Goal: Task Accomplishment & Management: Complete application form

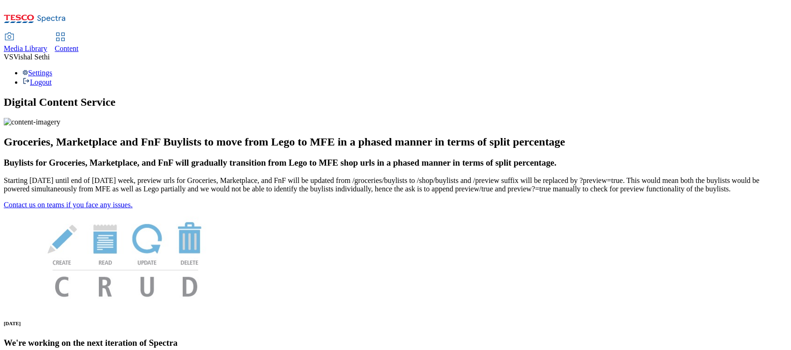
click at [79, 45] on span "Content" at bounding box center [67, 49] width 24 height 8
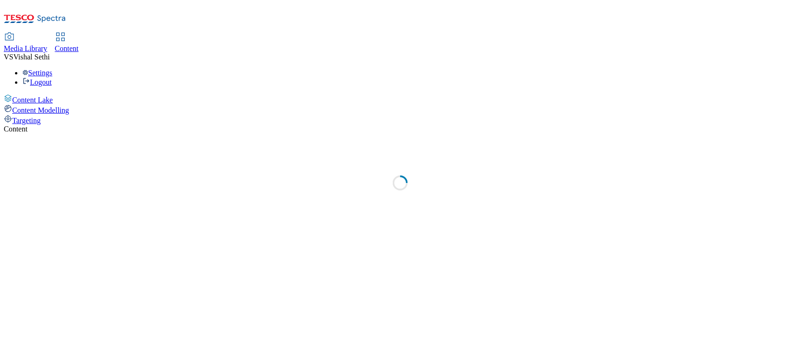
select select "ghs-[GEOGRAPHIC_DATA]"
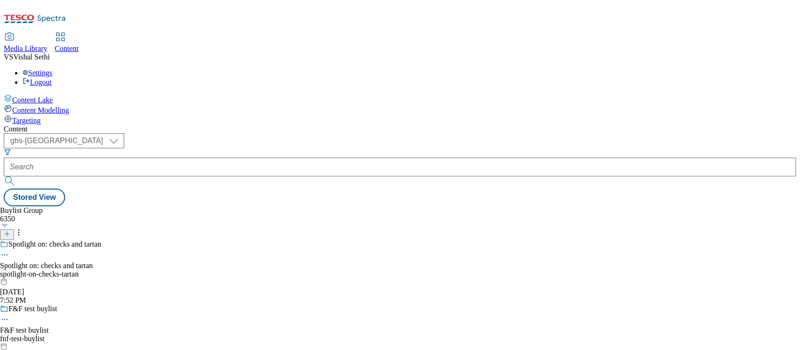
click at [10, 231] on icon at bounding box center [7, 234] width 7 height 7
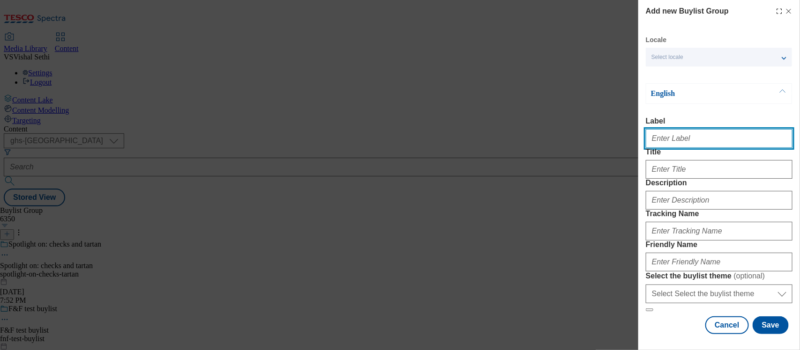
click at [640, 138] on input "Label" at bounding box center [719, 138] width 147 height 19
paste input "542059"
type input "Ad542059"
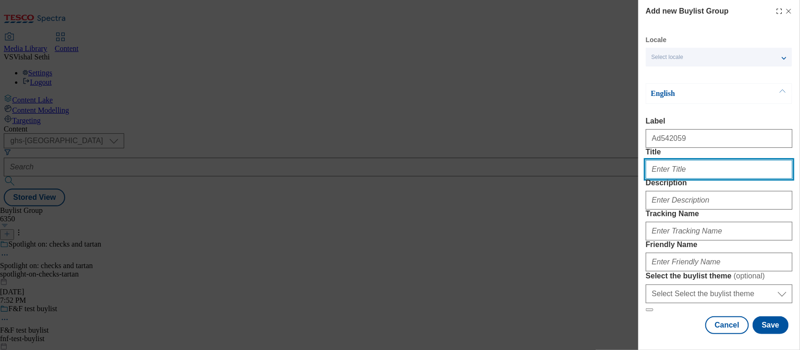
click at [640, 179] on input "Title" at bounding box center [719, 169] width 147 height 19
paste input "A great [DATE] starts tonight"
type input "A great [DATE] starts tonight"
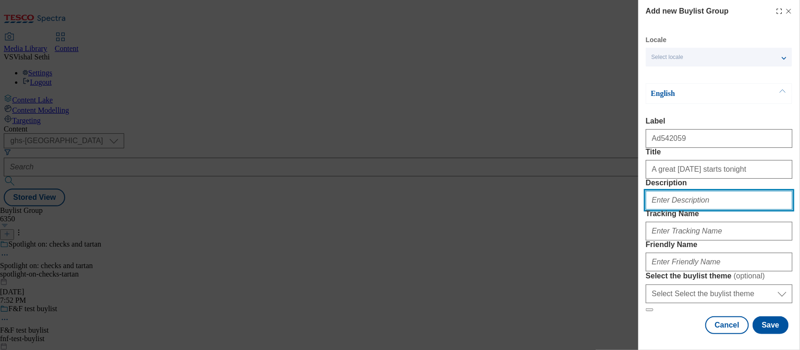
click at [640, 210] on input "Description" at bounding box center [719, 200] width 147 height 19
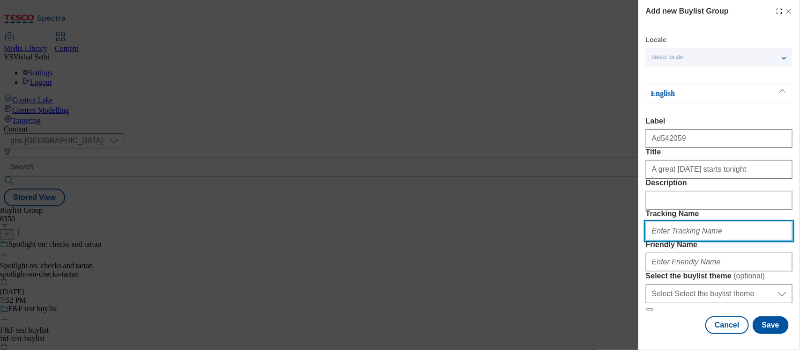
click at [640, 241] on input "Tracking Name" at bounding box center [719, 231] width 147 height 19
paste input "A great [DATE] starts tonight"
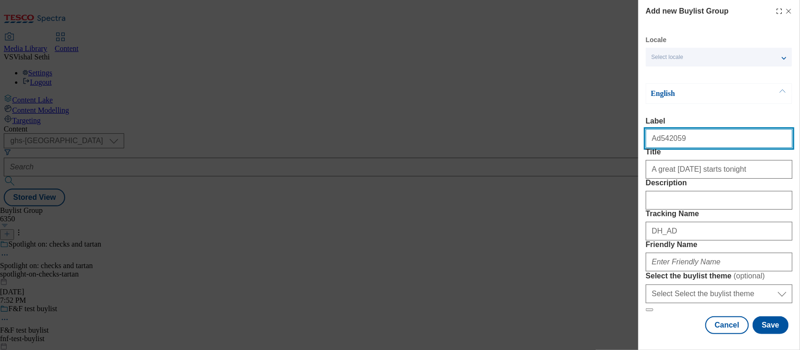
drag, startPoint x: 692, startPoint y: 141, endPoint x: 659, endPoint y: 146, distance: 32.8
click at [640, 146] on input "Ad542059" at bounding box center [719, 138] width 147 height 19
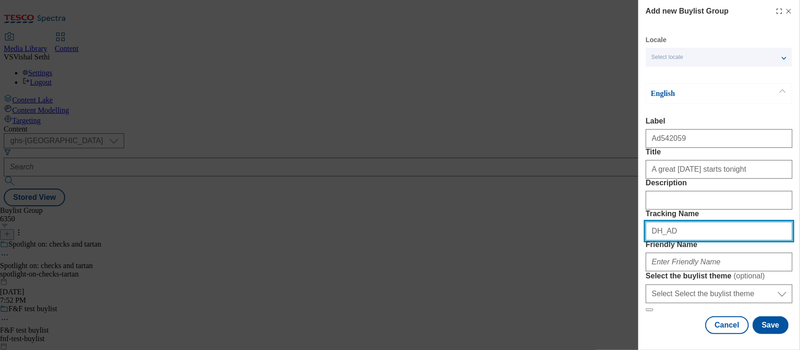
click at [640, 241] on input "DH_AD" at bounding box center [719, 231] width 147 height 19
paste input "542059"
type input "DH_AD542059"
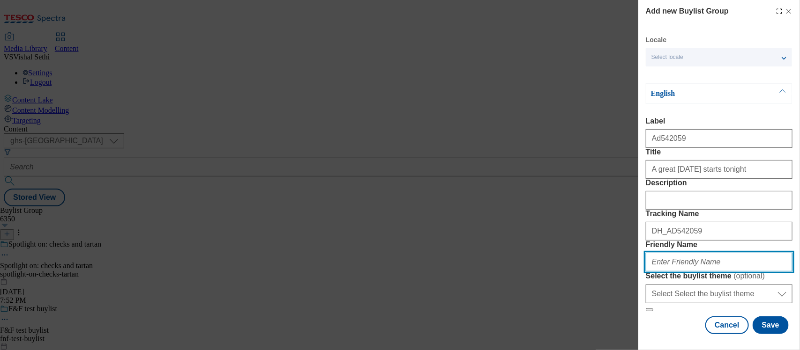
click at [640, 253] on input "Friendly Name" at bounding box center [719, 262] width 147 height 19
type input "twinings-superblends-25tw32"
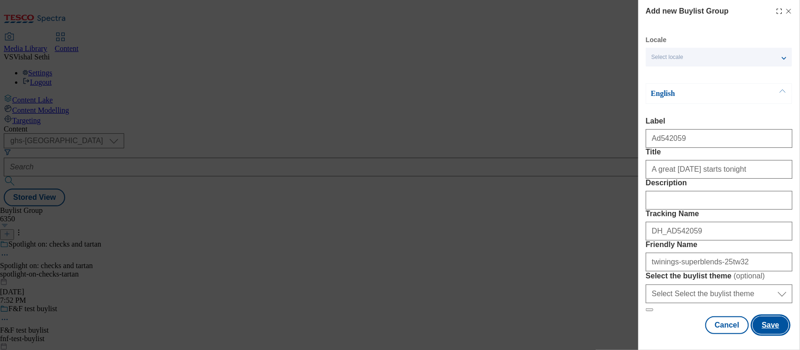
click at [640, 280] on button "Save" at bounding box center [771, 326] width 36 height 18
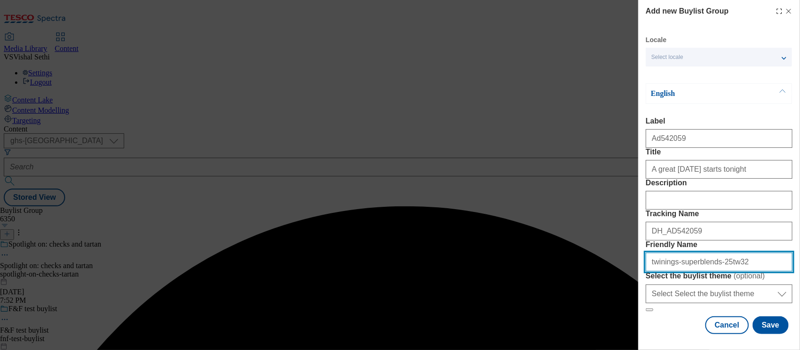
click at [640, 253] on input "twinings-superblends-25tw32" at bounding box center [719, 262] width 147 height 19
type input "abf-twinings-superblends-25tw32"
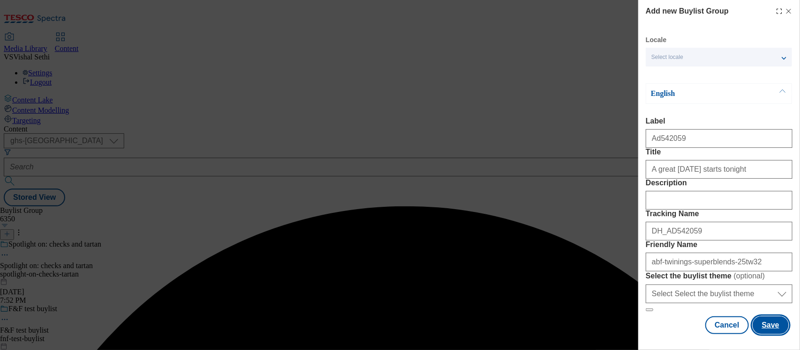
click at [640, 280] on button "Save" at bounding box center [771, 326] width 36 height 18
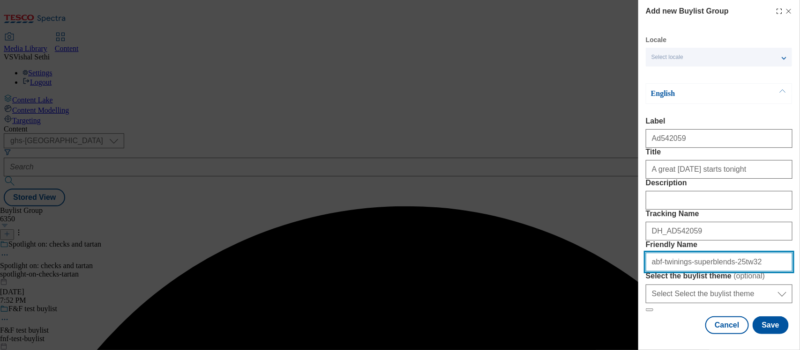
click at [640, 272] on input "abf-twinings-superblends-25tw32" at bounding box center [719, 262] width 147 height 19
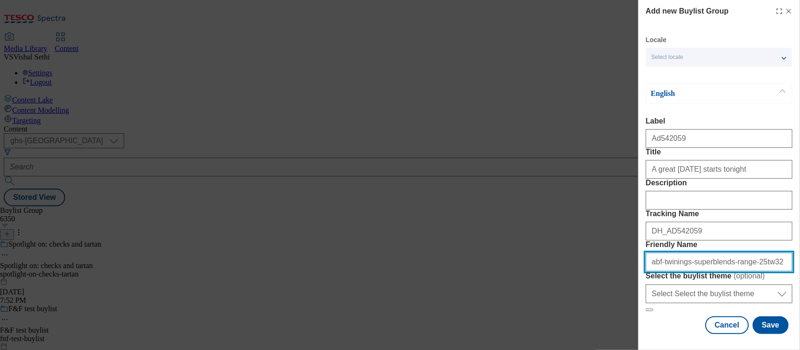
scroll to position [94, 0]
type input "abf-twinings-superblends-range-25tw32"
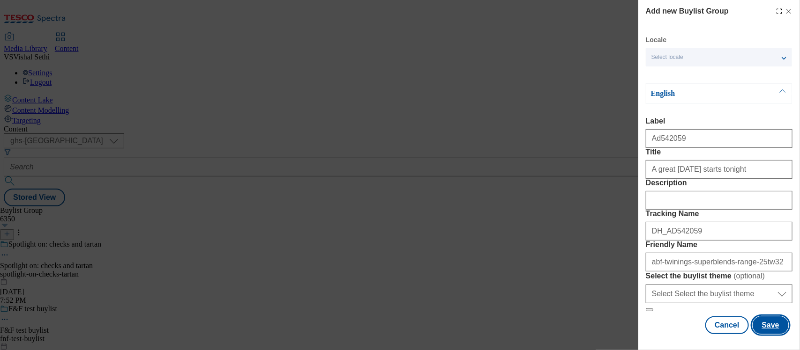
click at [640, 280] on button "Save" at bounding box center [771, 326] width 36 height 18
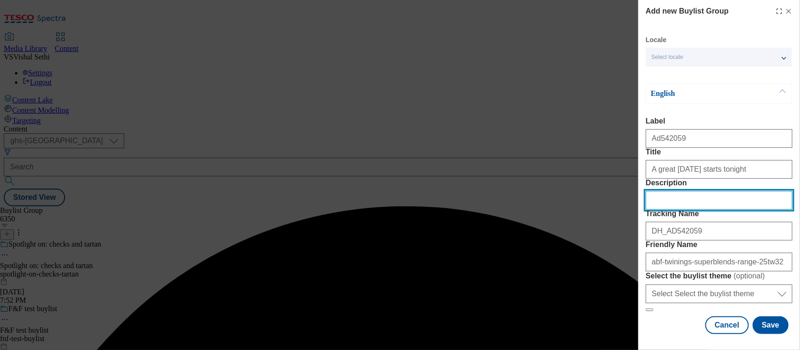
click at [640, 247] on form "Label Ad542059 Title A great [DATE] starts tonight Description Tracking Name DH…" at bounding box center [719, 214] width 147 height 195
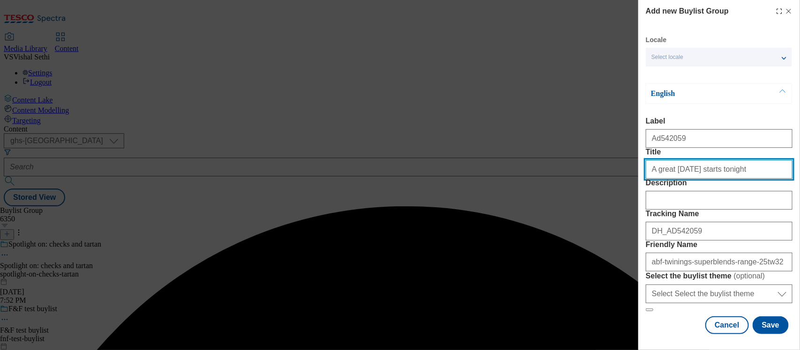
click at [640, 179] on input "A great [DATE] starts tonight" at bounding box center [719, 169] width 147 height 19
type input "A great [DATE] starts tonight"
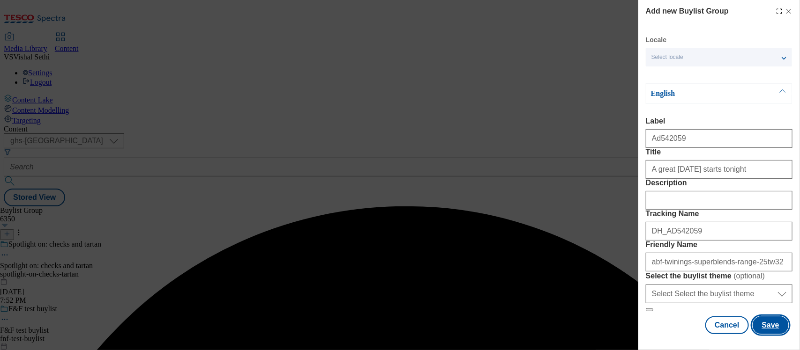
click at [640, 280] on button "Save" at bounding box center [771, 326] width 36 height 18
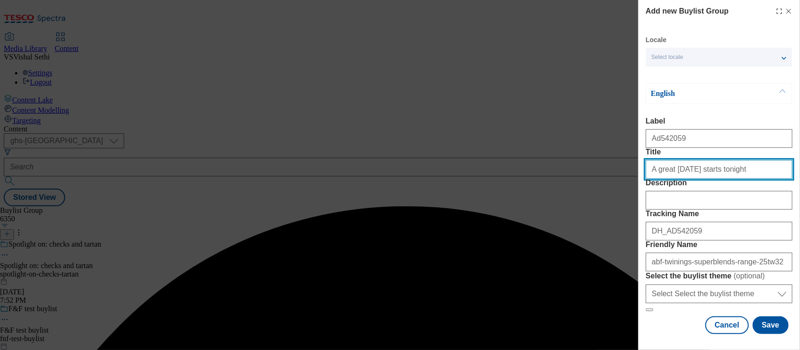
click at [640, 179] on input "A great [DATE] starts tonight" at bounding box center [719, 169] width 147 height 19
type input "A great [DATE] starts tonight"
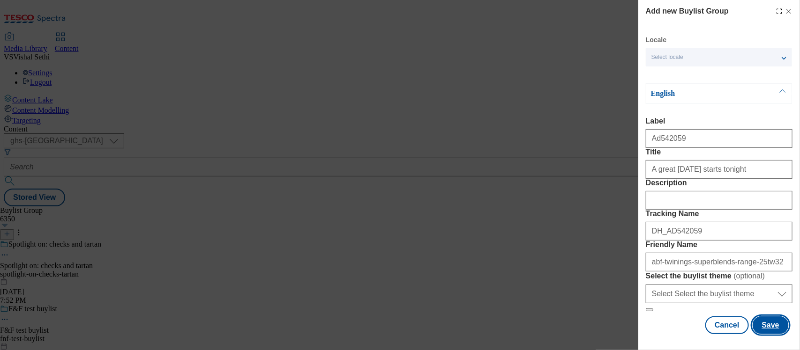
click at [640, 280] on button "Save" at bounding box center [771, 326] width 36 height 18
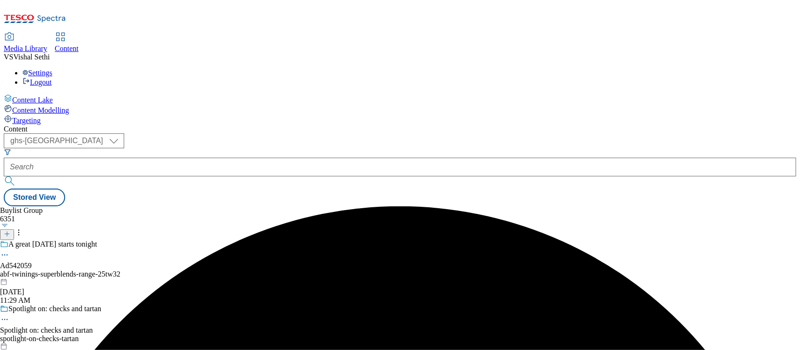
click at [155, 240] on div "A great [DATE] starts tonight Ad542059 abf-twinings-superblends-range-25tw32 [D…" at bounding box center [77, 272] width 155 height 65
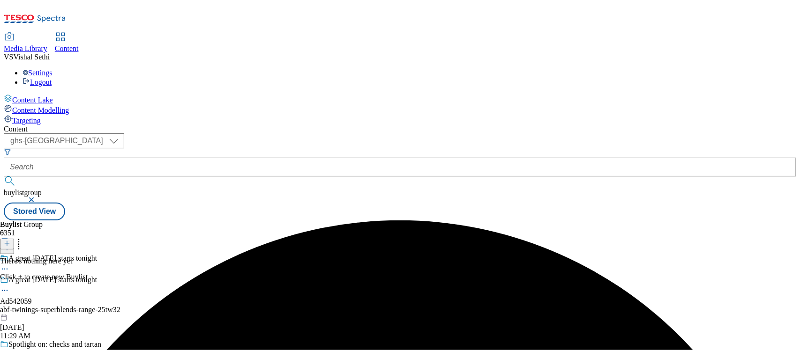
click at [10, 240] on icon at bounding box center [7, 243] width 7 height 7
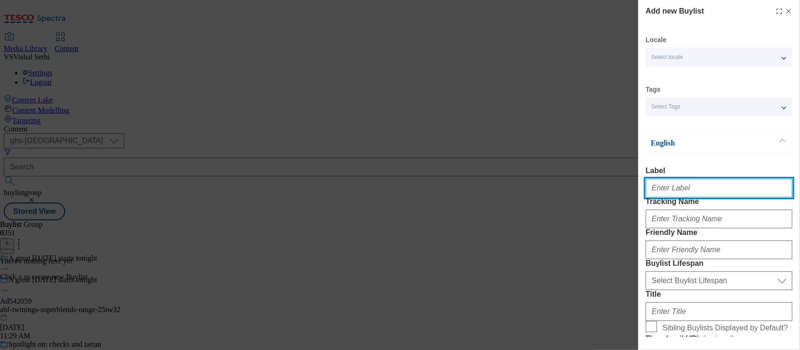
click at [640, 186] on input "Label" at bounding box center [719, 188] width 147 height 19
paste input "542059"
type input "Ad542059"
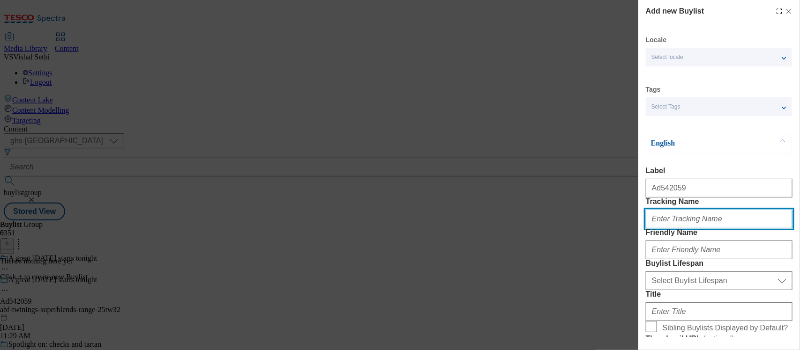
click at [640, 229] on input "Tracking Name" at bounding box center [719, 219] width 147 height 19
paste input "542059"
type input "DH_AD542059"
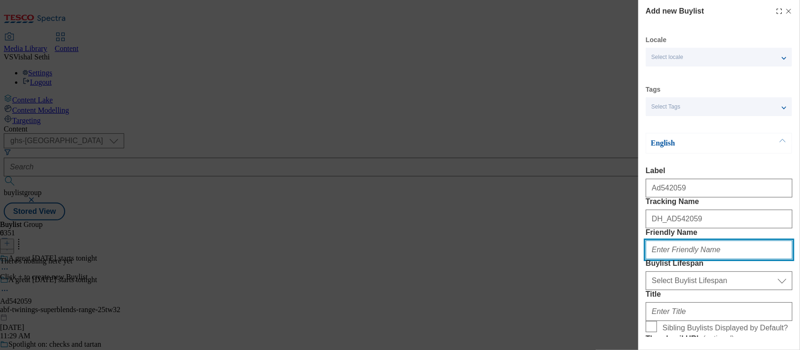
click at [640, 260] on input "Friendly Name" at bounding box center [719, 250] width 147 height 19
type input "abf"
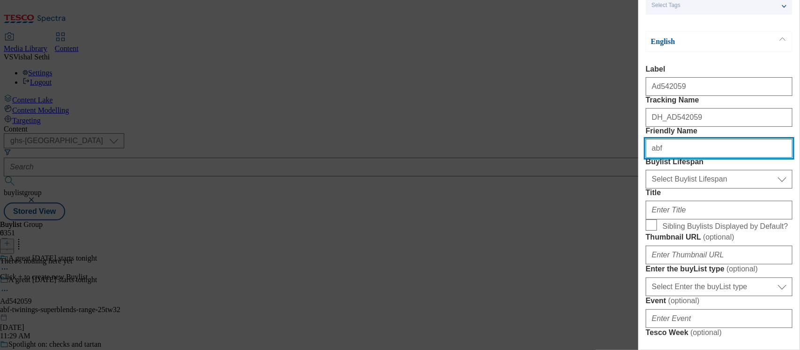
scroll to position [117, 0]
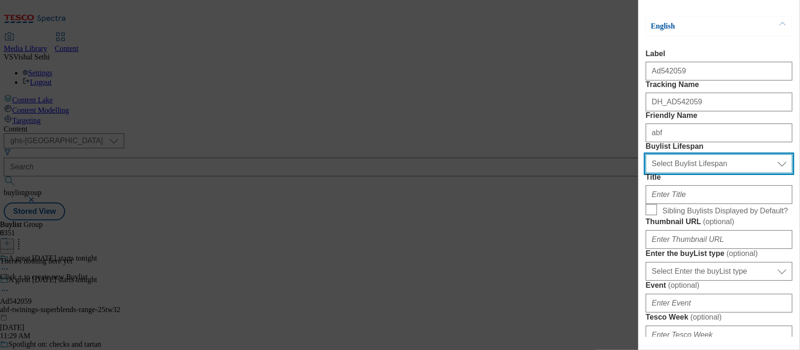
click at [640, 173] on select "Select Buylist Lifespan evergreen seasonal tactical" at bounding box center [719, 164] width 147 height 19
select select "tactical"
click at [640, 173] on select "Select Buylist Lifespan evergreen seasonal tactical" at bounding box center [719, 164] width 147 height 19
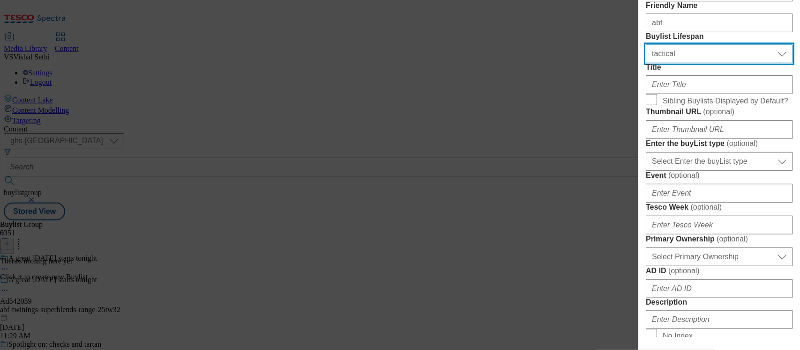
scroll to position [234, 0]
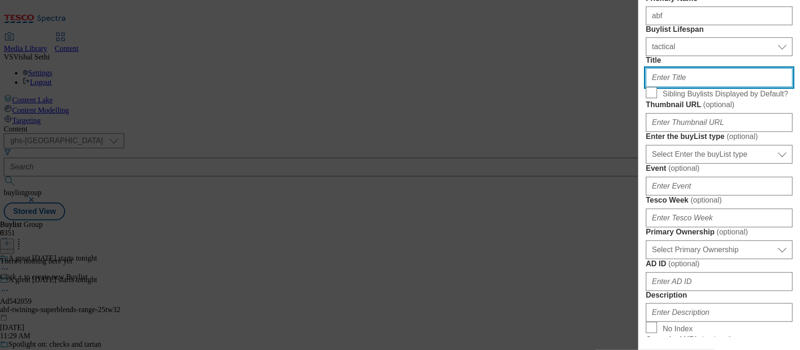
click at [640, 87] on input "Title" at bounding box center [719, 77] width 147 height 19
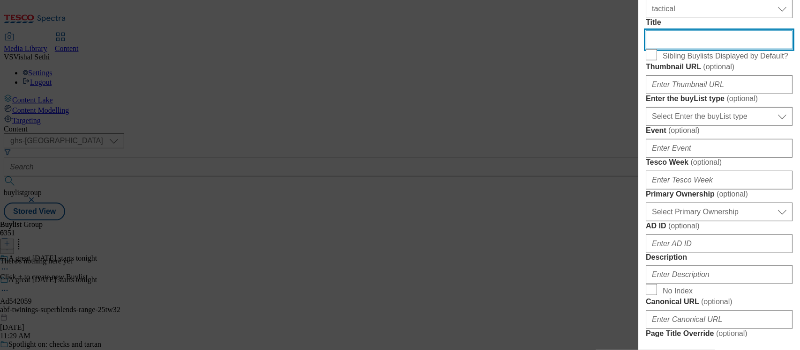
scroll to position [293, 0]
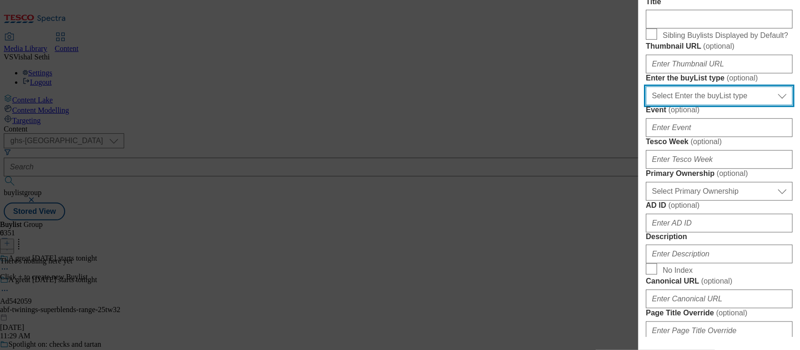
drag, startPoint x: 701, startPoint y: 199, endPoint x: 701, endPoint y: 208, distance: 8.4
click at [640, 105] on select "Select Enter the buyList type event supplier funded long term >4 weeks supplier…" at bounding box center [719, 96] width 147 height 19
select select "supplier funded short term 1-3 weeks"
click at [640, 105] on select "Select Enter the buyList type event supplier funded long term >4 weeks supplier…" at bounding box center [719, 96] width 147 height 19
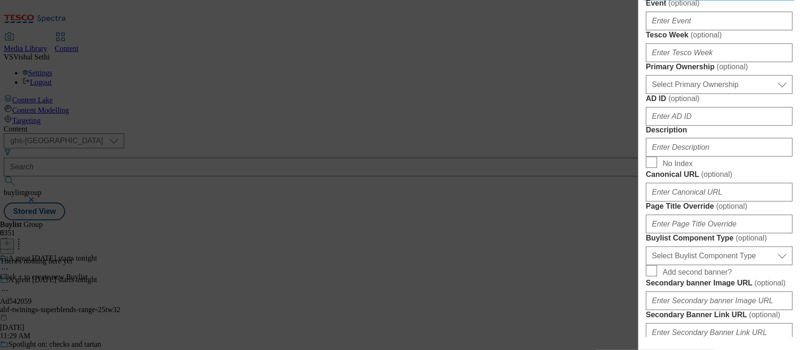
scroll to position [410, 0]
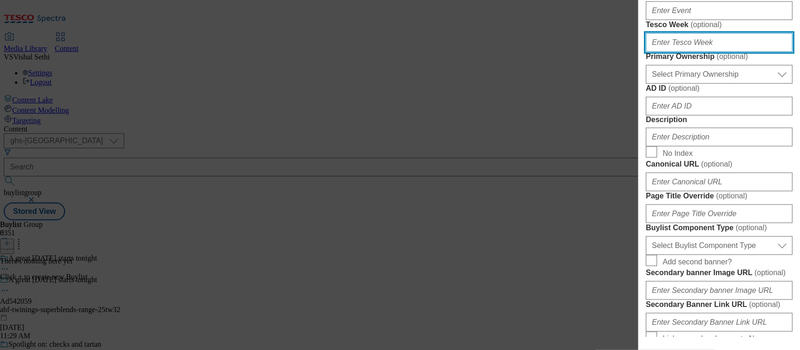
click at [640, 52] on input "Tesco Week ( optional )" at bounding box center [719, 42] width 147 height 19
type input "32"
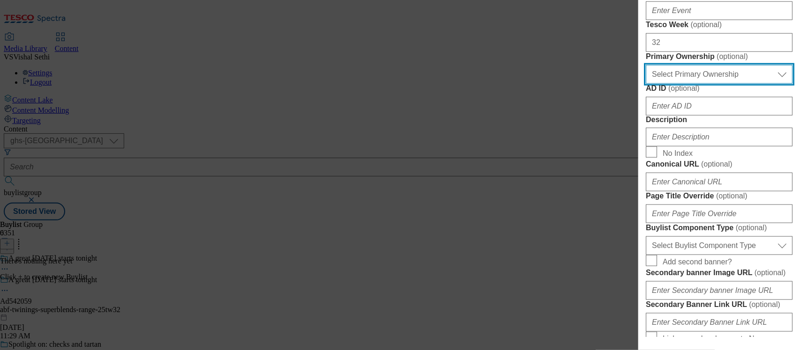
click at [640, 84] on select "Select Primary Ownership [PERSON_NAME]" at bounding box center [719, 74] width 147 height 19
select select "dunnhumby"
click at [640, 84] on select "Select Primary Ownership [PERSON_NAME]" at bounding box center [719, 74] width 147 height 19
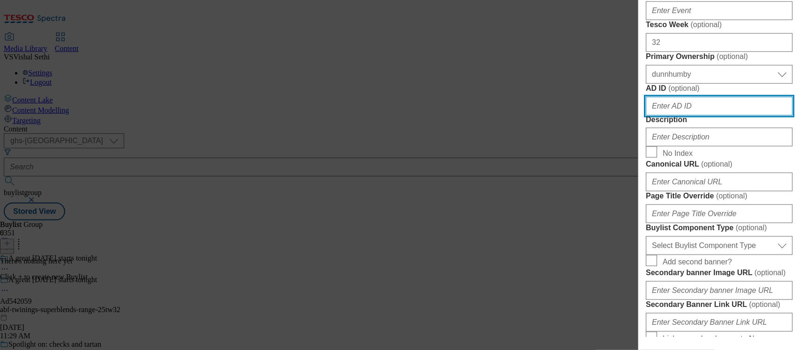
click at [640, 116] on input "AD ID ( optional )" at bounding box center [719, 106] width 147 height 19
paste input "542059"
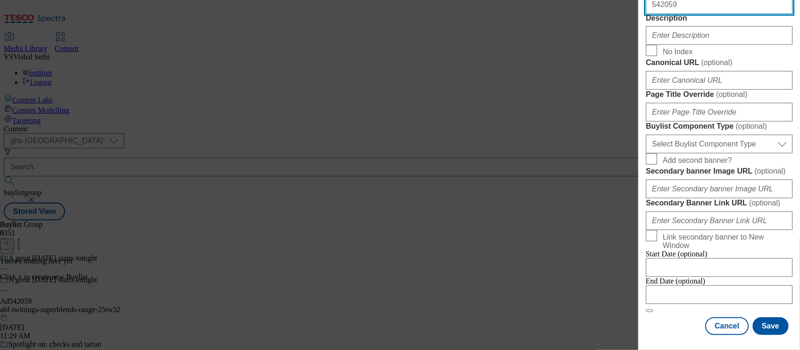
scroll to position [527, 0]
type input "542059"
click at [640, 45] on div "Modal" at bounding box center [719, 33] width 147 height 22
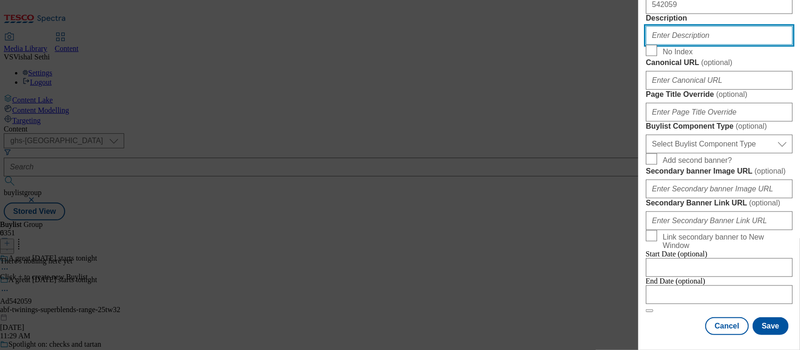
click at [640, 45] on input "Description" at bounding box center [719, 35] width 147 height 19
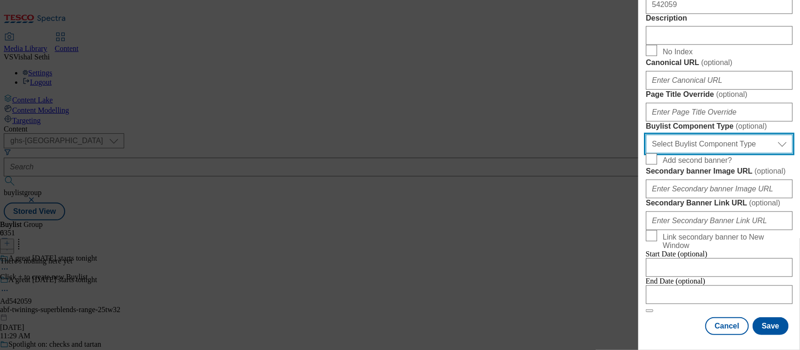
drag, startPoint x: 706, startPoint y: 142, endPoint x: 707, endPoint y: 148, distance: 6.6
click at [640, 142] on select "Select Buylist Component Type Banner Competition Header Meal" at bounding box center [719, 144] width 147 height 19
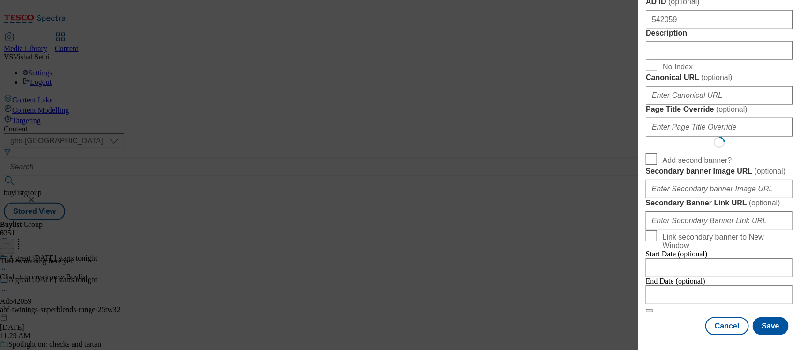
scroll to position [27, 0]
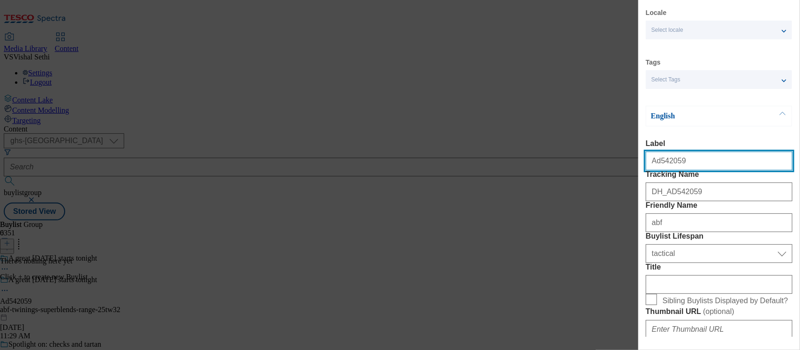
select select "Banner"
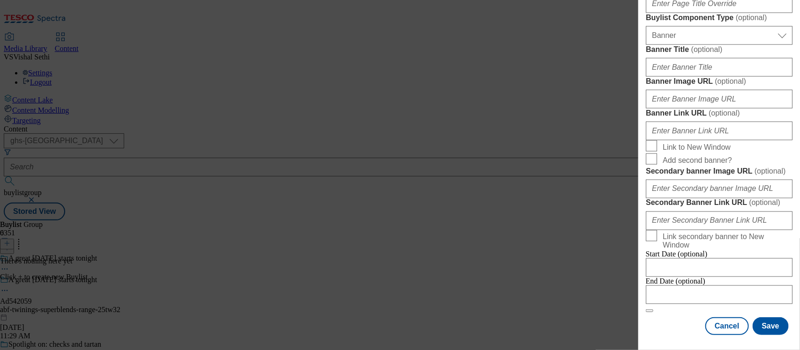
scroll to position [1028, 0]
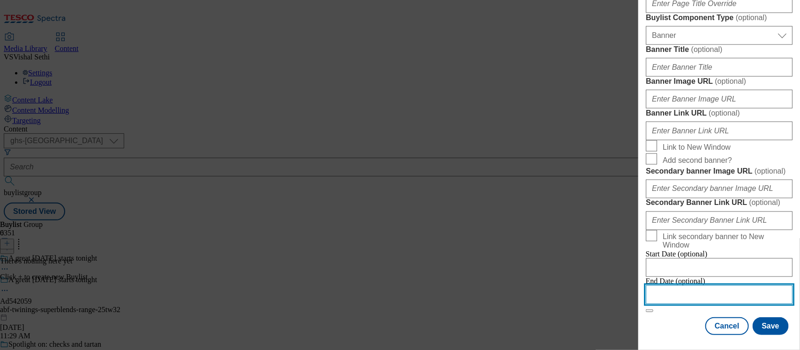
click at [640, 280] on input "Modal" at bounding box center [719, 295] width 147 height 19
select select "2025"
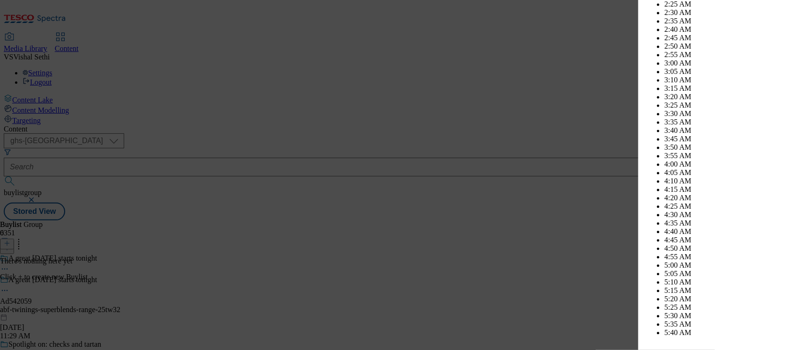
scroll to position [2399, 0]
select select "November"
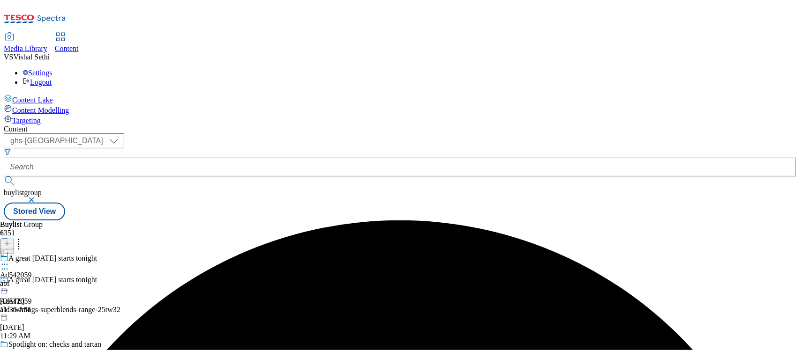
click at [32, 280] on div "abf" at bounding box center [16, 284] width 32 height 8
click at [14, 239] on button at bounding box center [7, 244] width 14 height 11
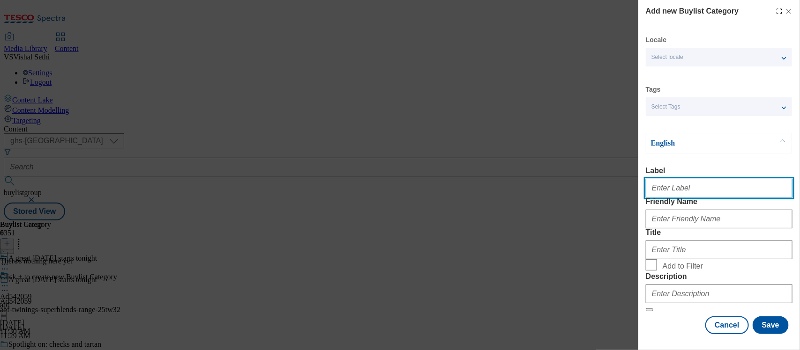
click at [640, 189] on input "Label" at bounding box center [719, 188] width 147 height 19
paste input "542059"
type input "Ad542059"
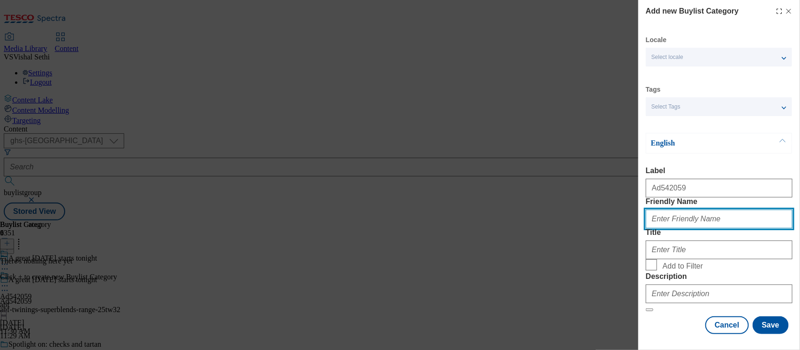
click at [640, 229] on input "Friendly Name" at bounding box center [719, 219] width 147 height 19
type input "abf-twinings-superblends"
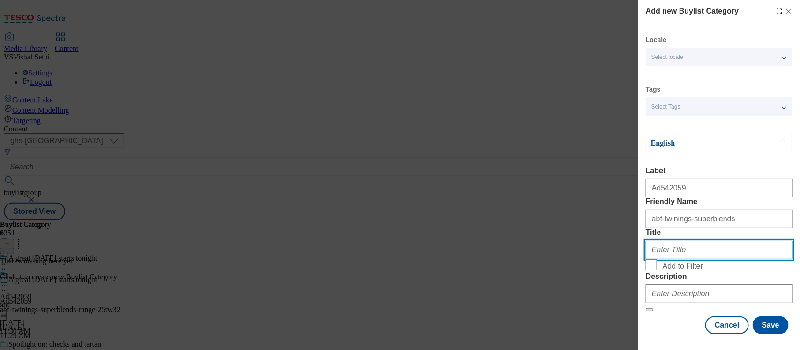
click at [640, 260] on input "Title" at bounding box center [719, 250] width 147 height 19
type input "Tesco"
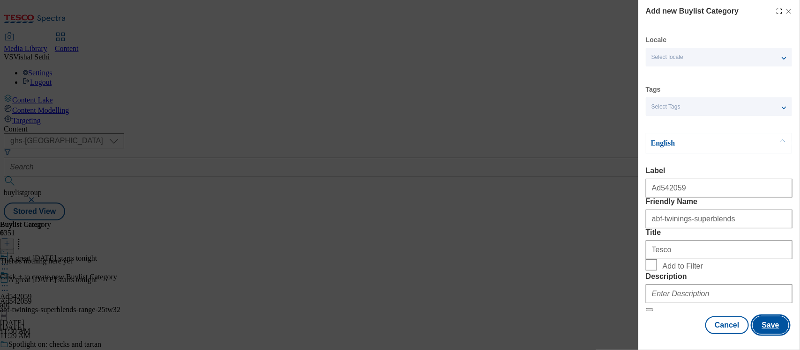
click at [640, 280] on button "Save" at bounding box center [771, 326] width 36 height 18
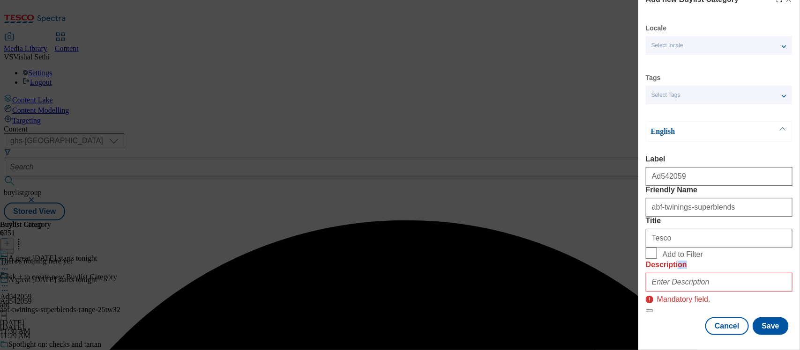
click at [640, 270] on div "Description Mandatory field." at bounding box center [719, 283] width 147 height 44
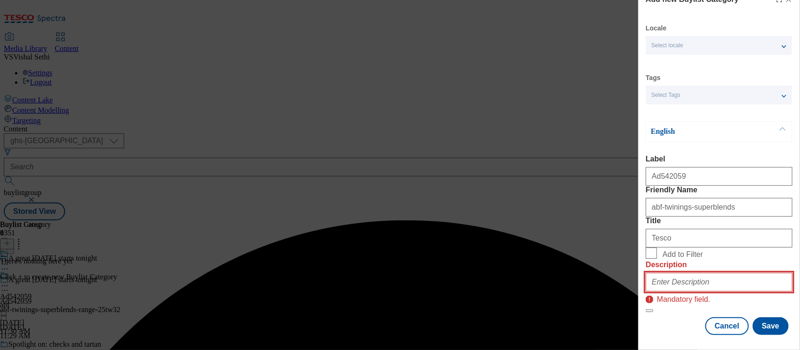
click at [640, 280] on input "Description" at bounding box center [719, 282] width 147 height 19
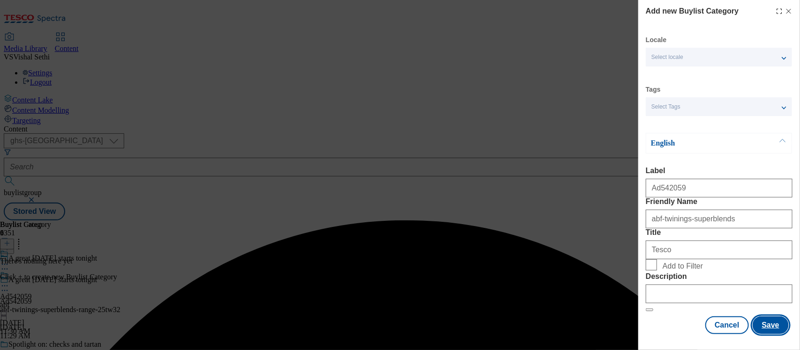
click at [640, 280] on button "Save" at bounding box center [771, 326] width 36 height 18
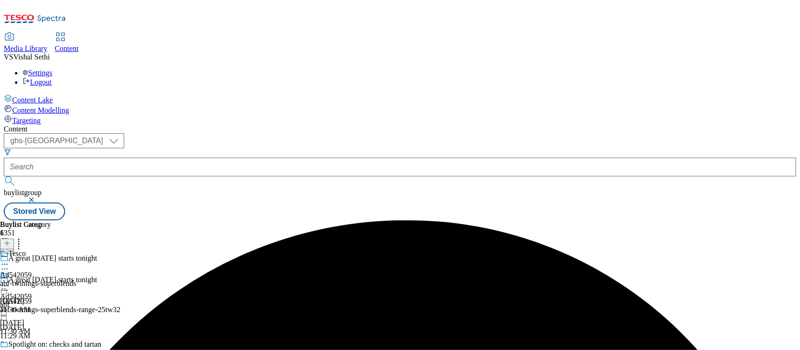
click at [76, 280] on div "abf-twinings-superblends" at bounding box center [38, 284] width 76 height 8
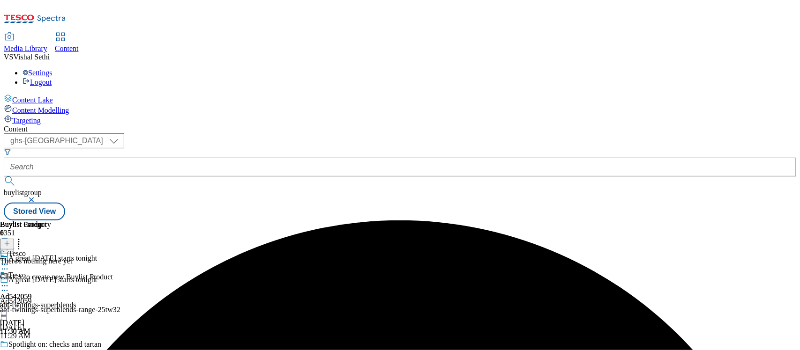
click at [14, 239] on button at bounding box center [7, 244] width 14 height 11
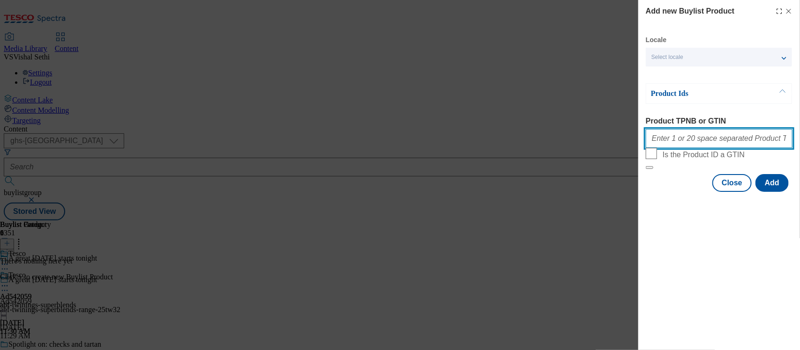
click at [640, 147] on input "Product TPNB or GTIN" at bounding box center [719, 138] width 147 height 19
paste input "84598074"
type input "84598074"
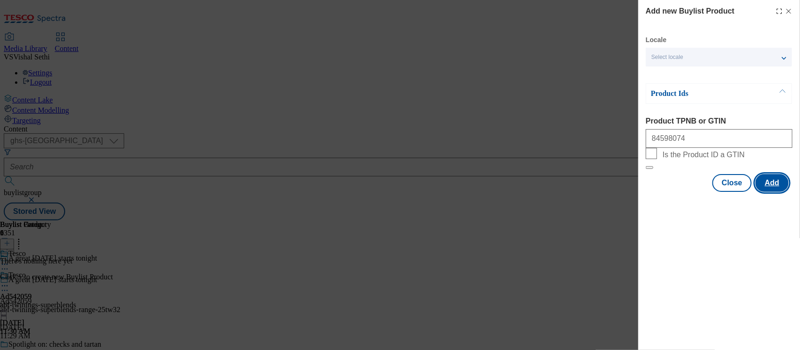
click at [640, 192] on button "Add" at bounding box center [771, 183] width 33 height 18
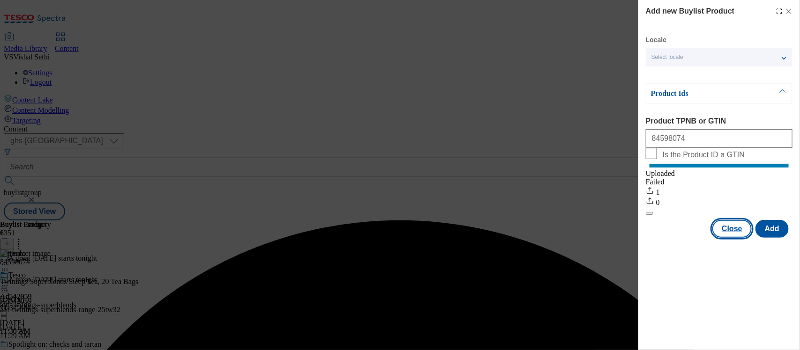
click at [640, 238] on button "Close" at bounding box center [731, 229] width 39 height 18
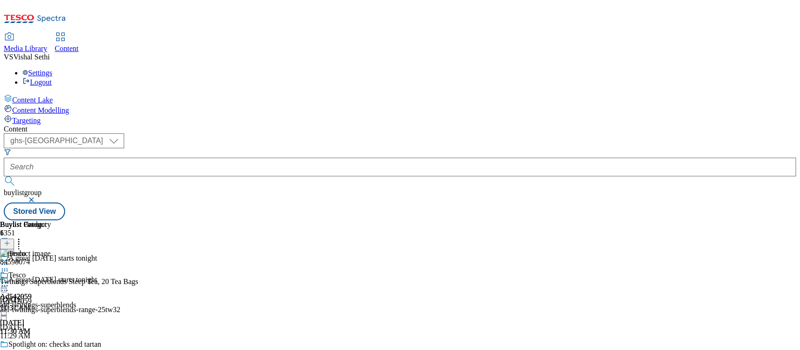
click at [9, 280] on icon at bounding box center [4, 290] width 9 height 9
click at [40, 280] on span "Edit" at bounding box center [34, 310] width 11 height 7
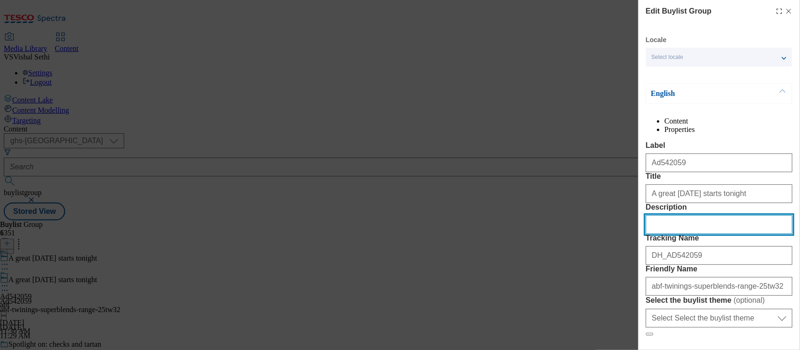
click at [640, 234] on input "Description" at bounding box center [719, 225] width 147 height 19
paste input "Twinings Superblends Sleep Tea, 20 Tea Bags"
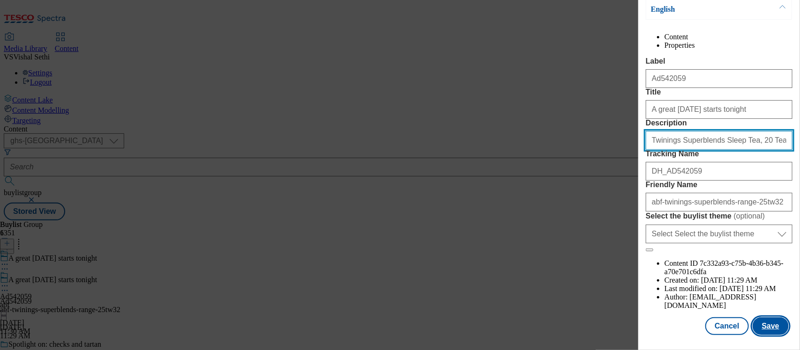
type input "Twinings Superblends Sleep Tea, 20 Tea Bags"
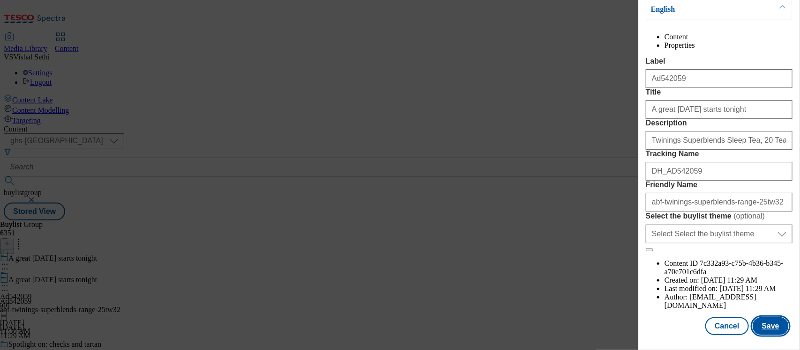
click at [640, 280] on button "Save" at bounding box center [771, 327] width 36 height 18
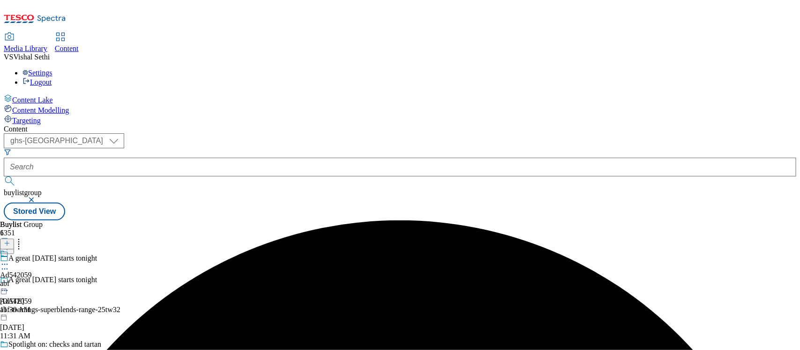
click at [9, 260] on icon at bounding box center [4, 264] width 9 height 9
click at [40, 280] on span "Edit" at bounding box center [34, 284] width 11 height 7
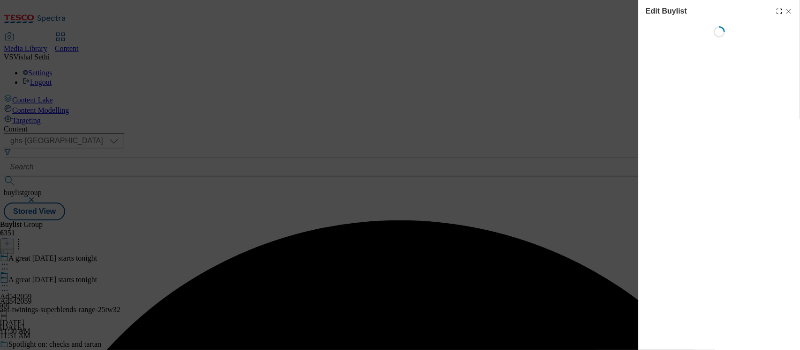
select select "tactical"
select select "supplier funded short term 1-3 weeks"
select select "dunnhumby"
select select "Banner"
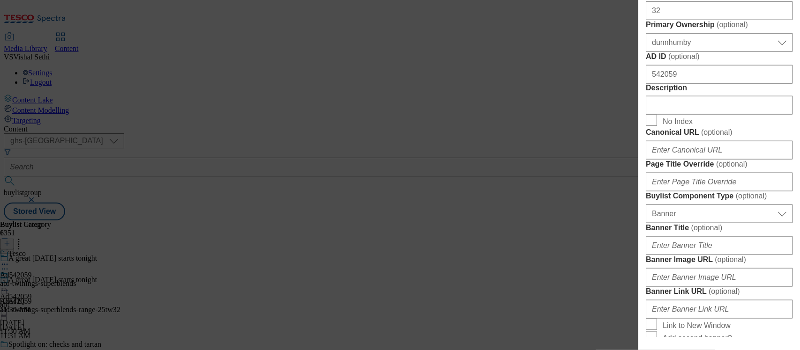
scroll to position [527, 0]
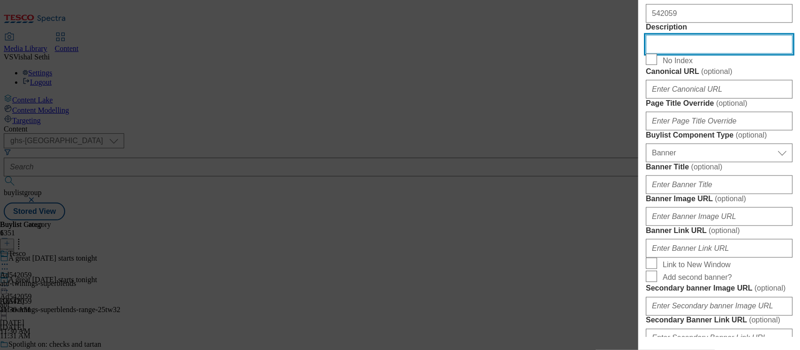
click at [640, 54] on input "Description" at bounding box center [719, 44] width 147 height 19
paste input "Twinings Superblends Sleep Tea, 20 Tea Bags"
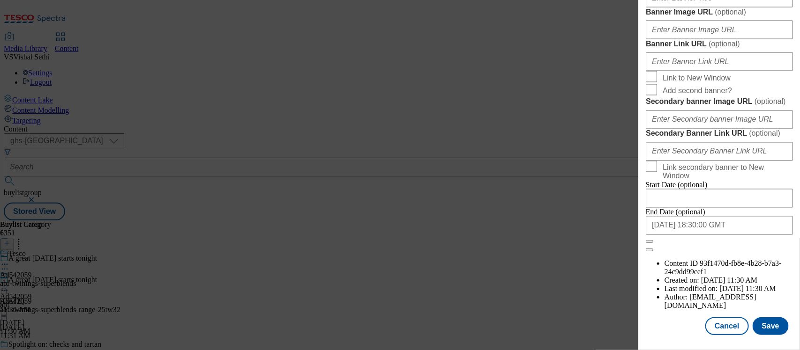
scroll to position [1070, 0]
type input "Twinings Superblends Sleep Tea, 20 Tea Bags"
click at [640, 280] on button "Save" at bounding box center [771, 327] width 36 height 18
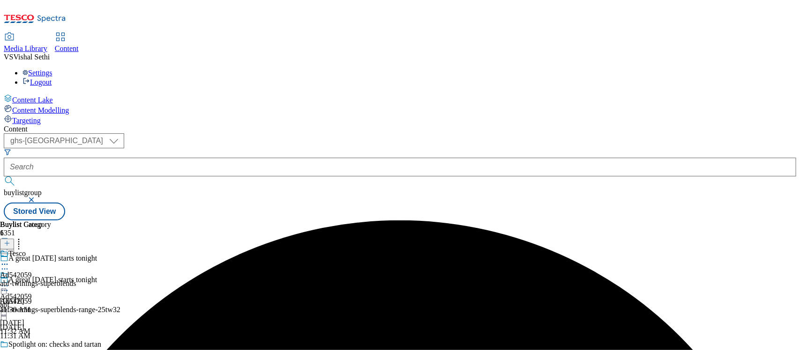
click at [9, 260] on icon at bounding box center [4, 264] width 9 height 9
click at [40, 280] on span "Edit" at bounding box center [34, 284] width 11 height 7
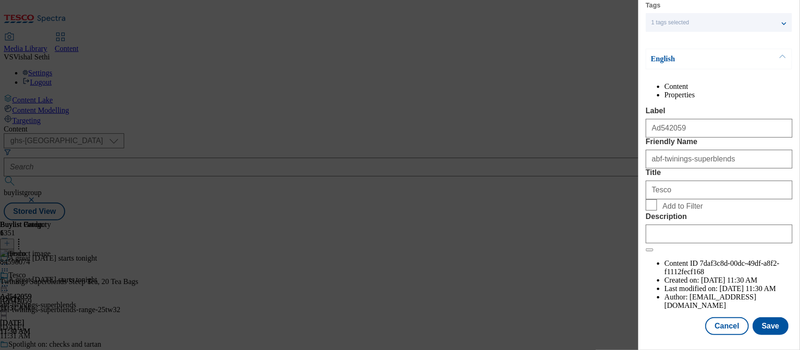
scroll to position [118, 0]
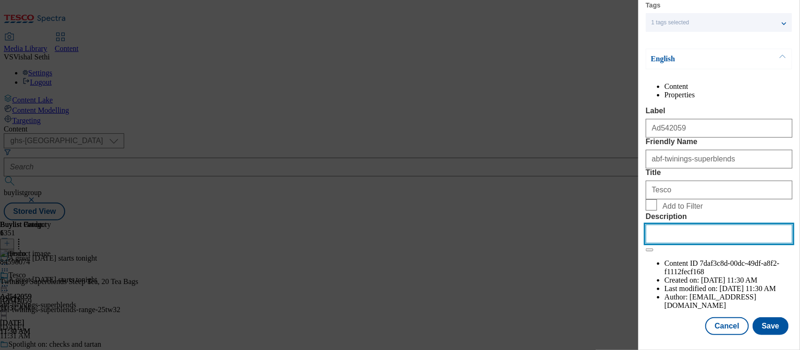
click at [640, 244] on input "Description" at bounding box center [719, 234] width 147 height 19
paste input "Twinings Superblends Sleep Tea, 20 Tea Bags"
type input "Twinings Superblends Sleep Tea, 20 Tea Bags"
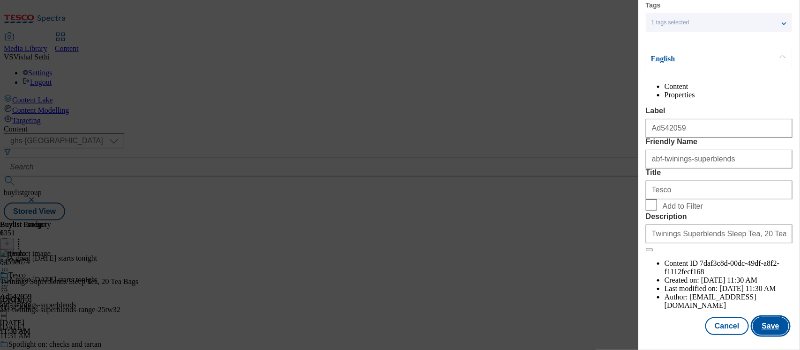
click at [640, 280] on button "Save" at bounding box center [771, 327] width 36 height 18
